Goal: Navigation & Orientation: Find specific page/section

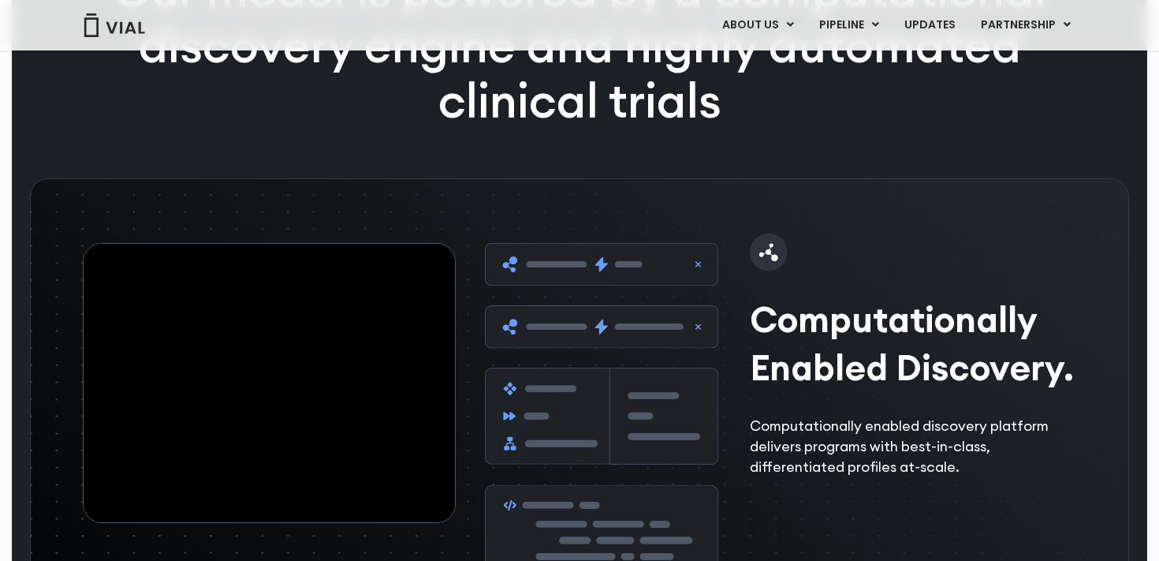
scroll to position [1713, 0]
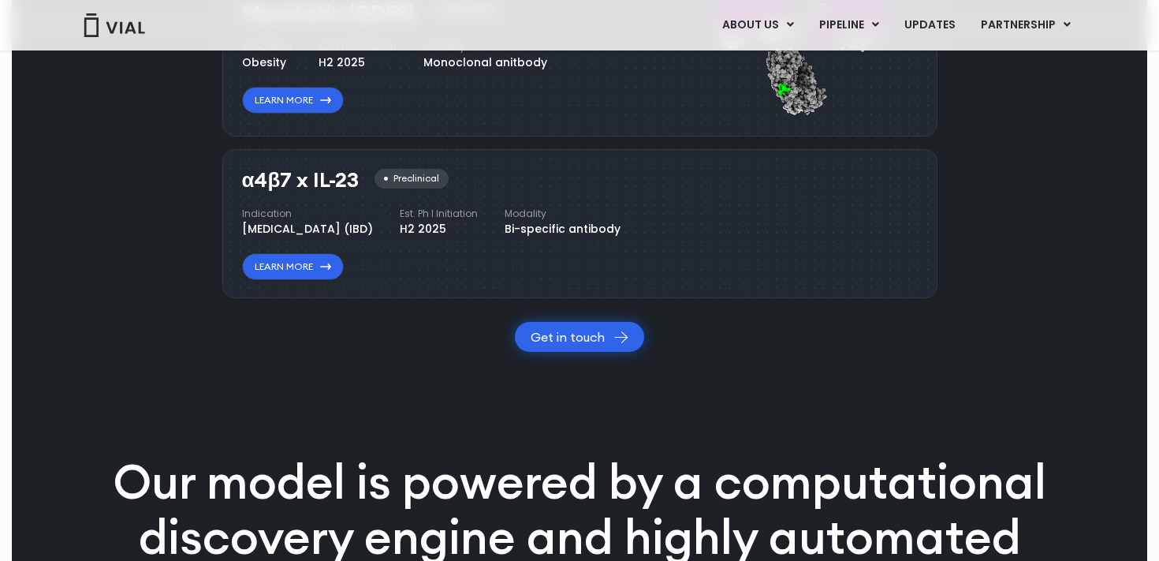
click at [558, 352] on link "Get in touch" at bounding box center [579, 337] width 129 height 30
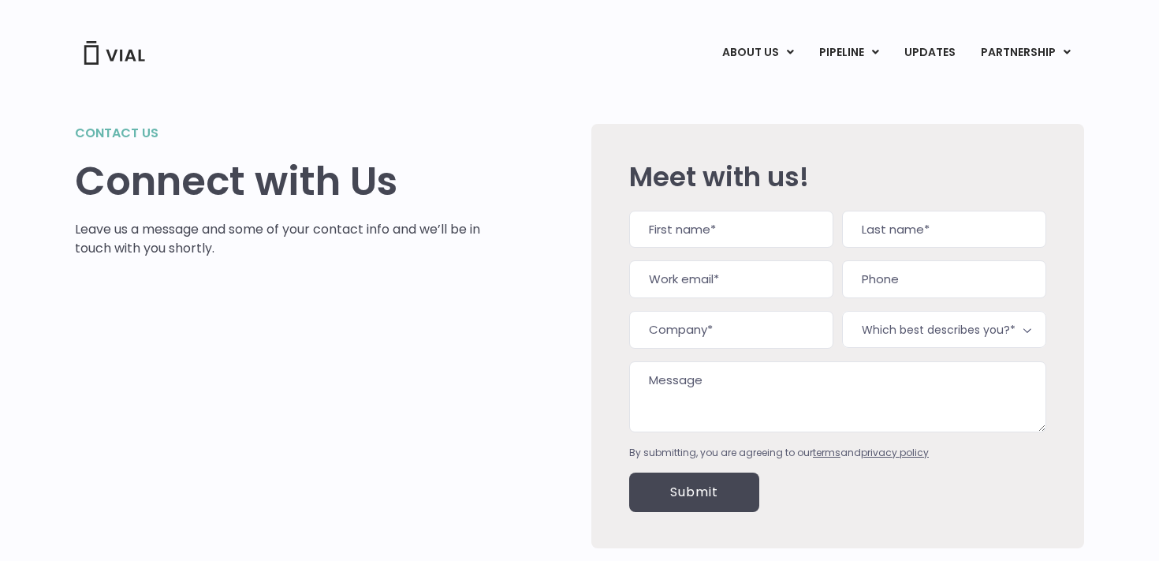
scroll to position [159, 0]
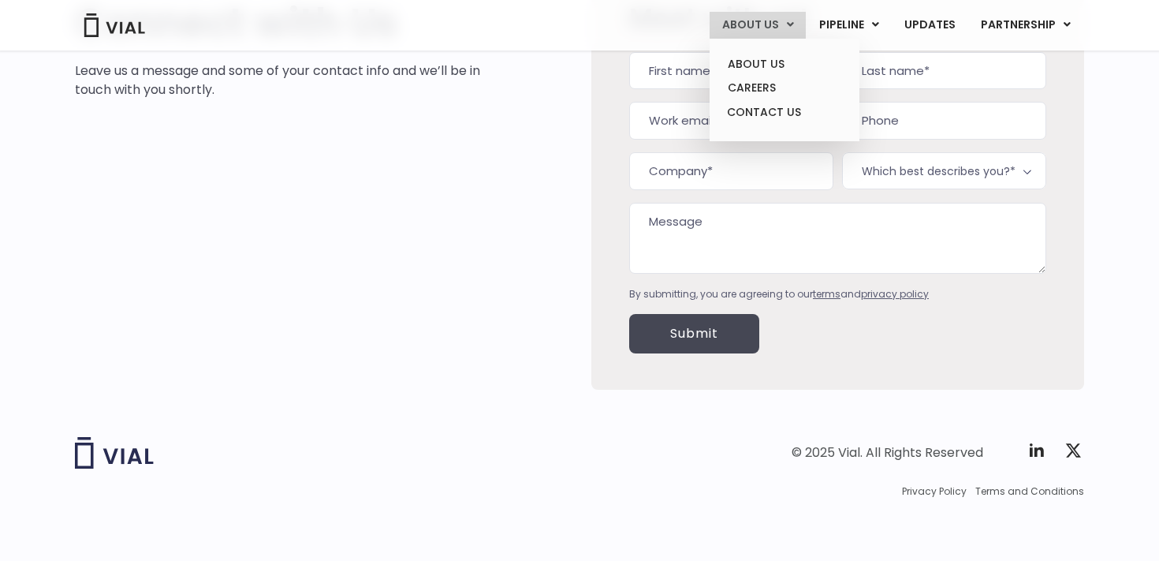
click at [750, 21] on link "ABOUT US" at bounding box center [758, 25] width 96 height 27
click at [762, 80] on link "CAREERS" at bounding box center [784, 88] width 138 height 24
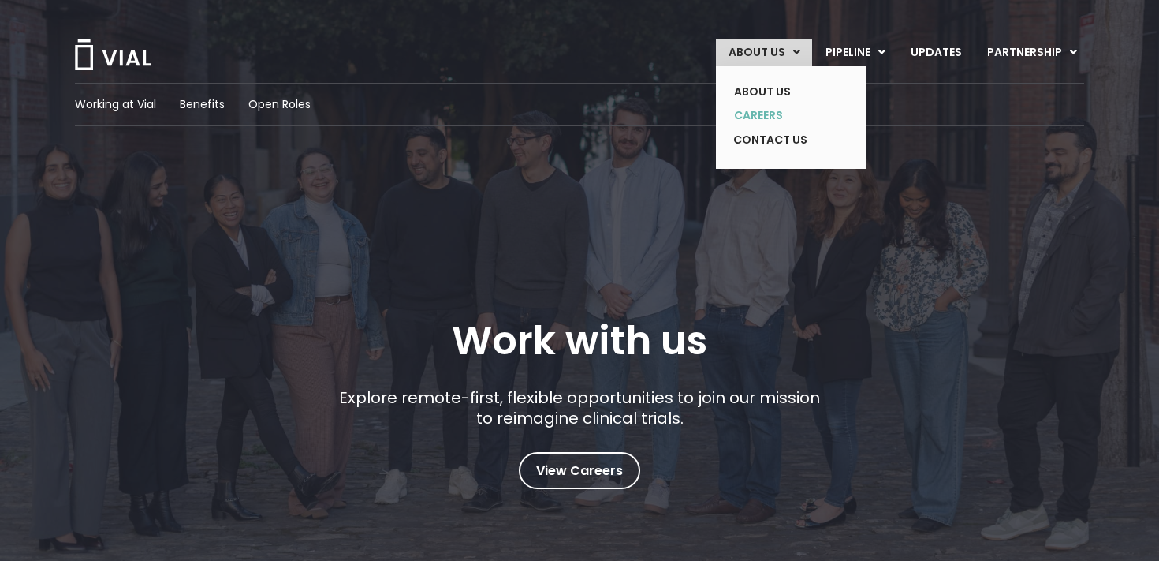
click at [734, 113] on link "CAREERS" at bounding box center [779, 115] width 115 height 24
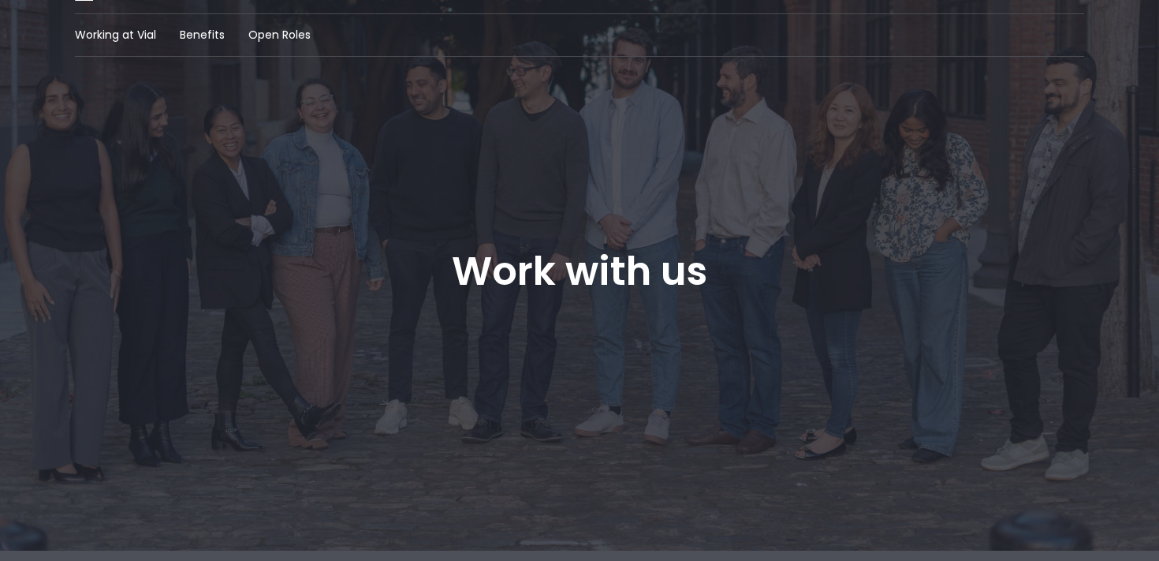
scroll to position [91, 0]
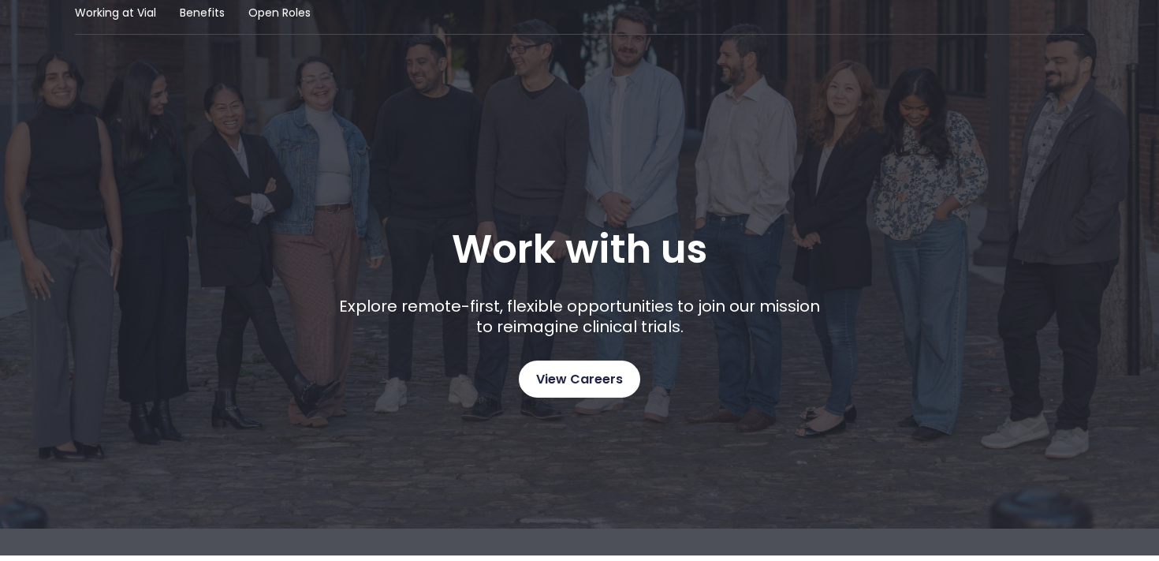
click at [597, 383] on span "View Careers" at bounding box center [579, 379] width 87 height 21
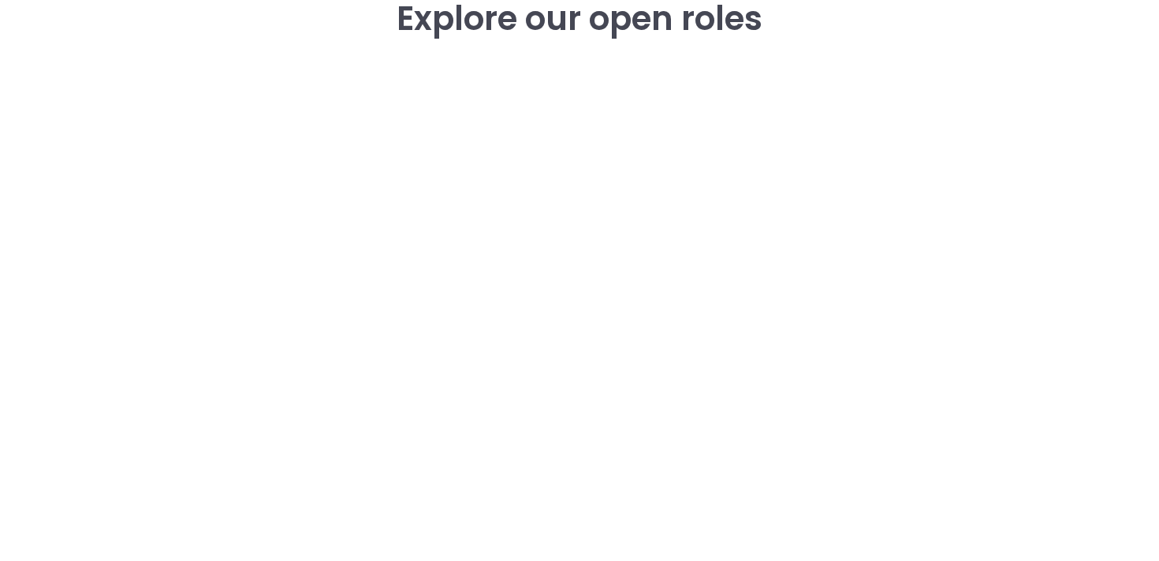
scroll to position [2288, 0]
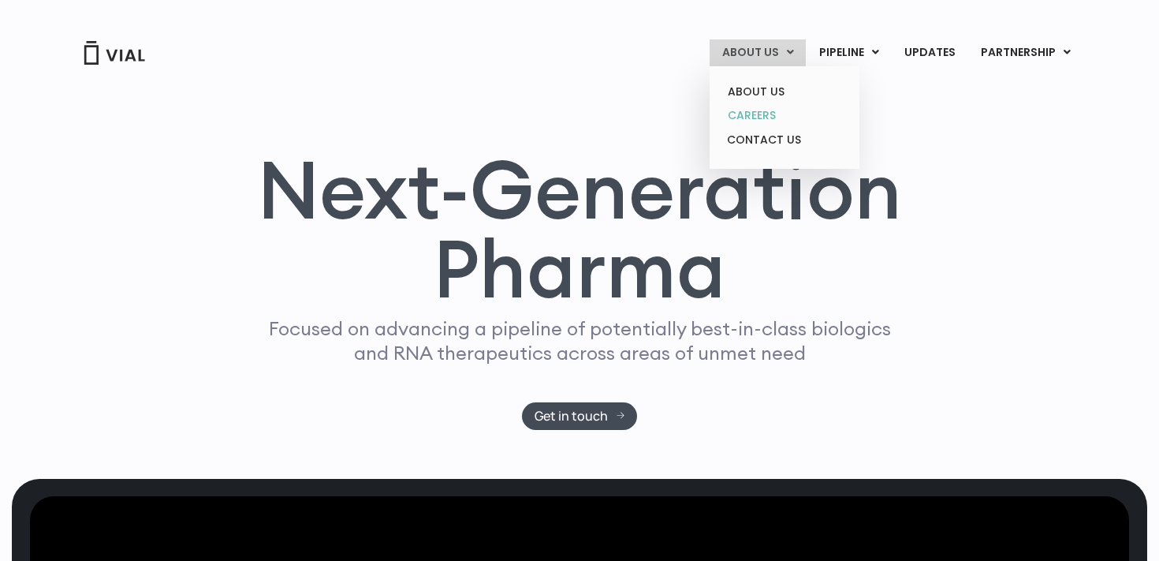
click at [781, 109] on link "CAREERS" at bounding box center [784, 115] width 138 height 24
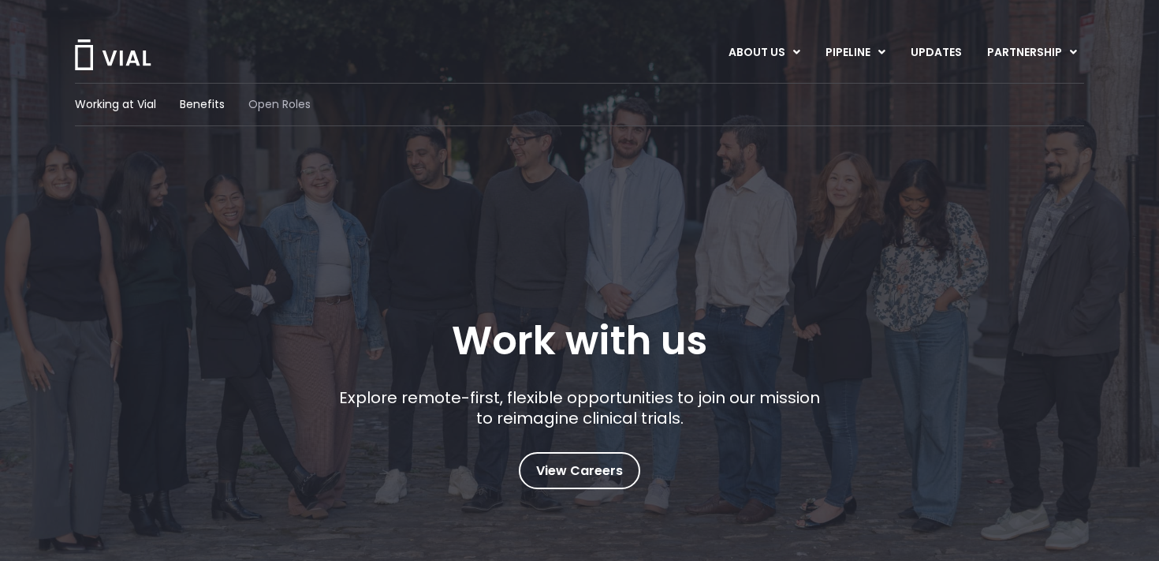
click at [272, 103] on span "Open Roles" at bounding box center [279, 104] width 62 height 17
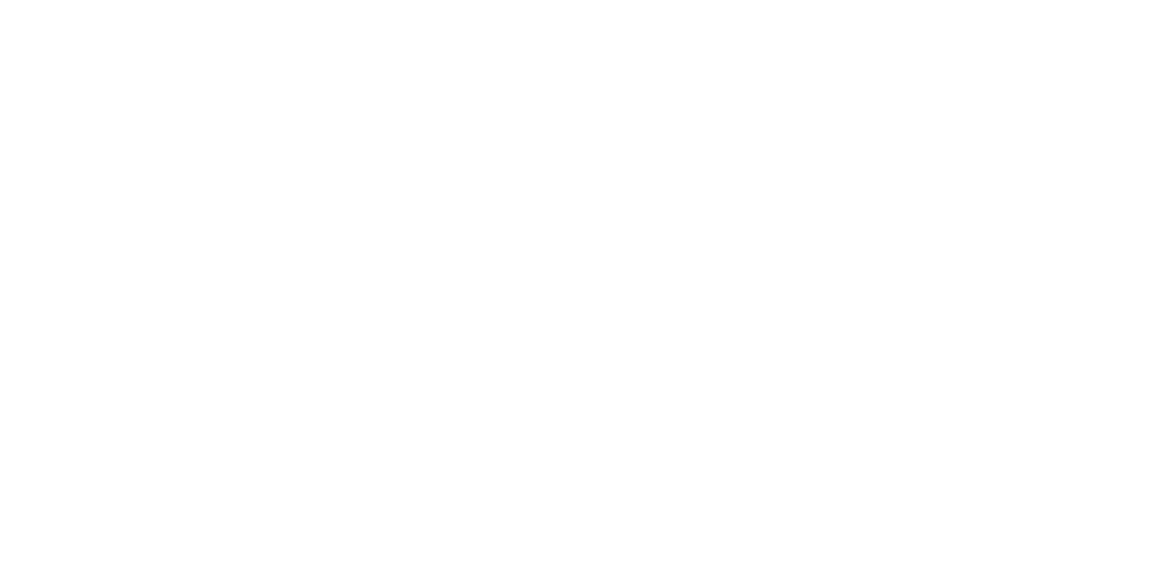
scroll to position [2337, 0]
